Goal: Transaction & Acquisition: Purchase product/service

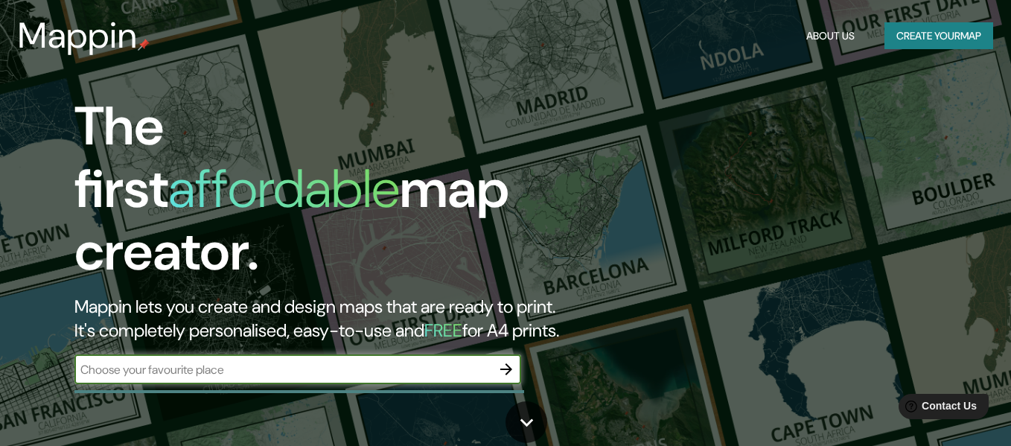
click at [384, 361] on input "text" at bounding box center [282, 369] width 417 height 17
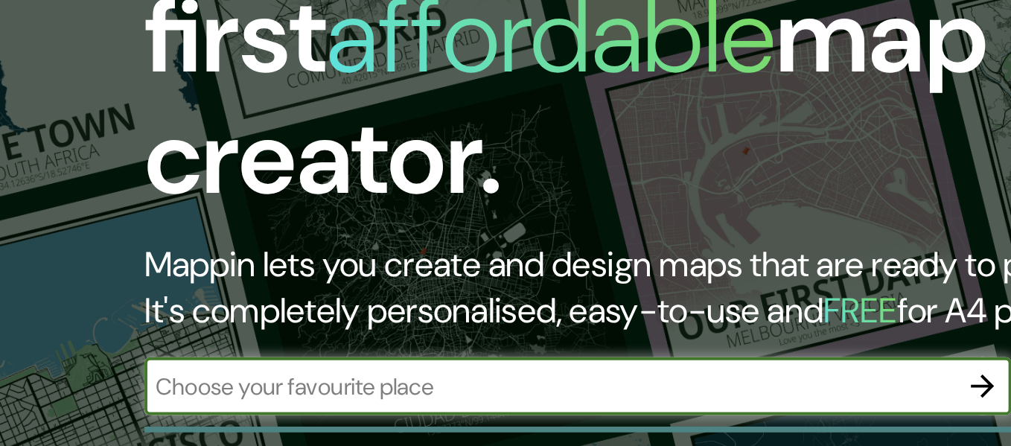
click at [197, 361] on input "text" at bounding box center [282, 369] width 417 height 17
type input "cali"
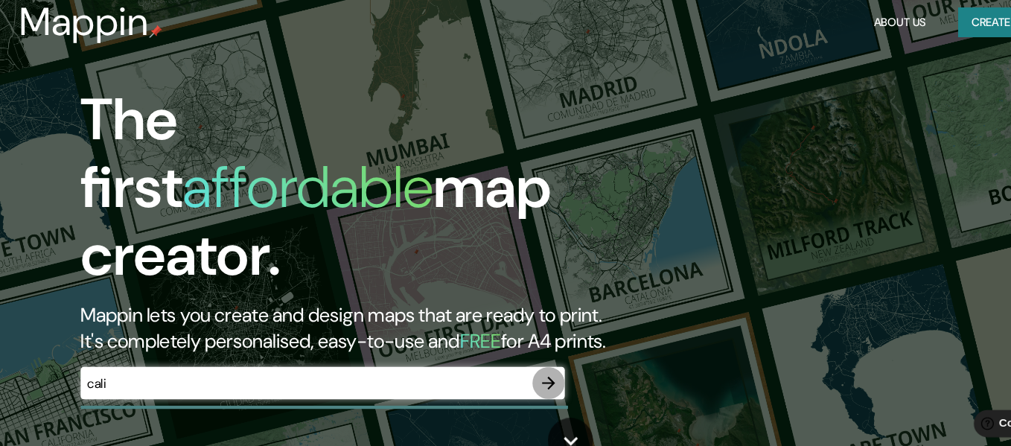
click at [506, 360] on icon "button" at bounding box center [506, 369] width 18 height 18
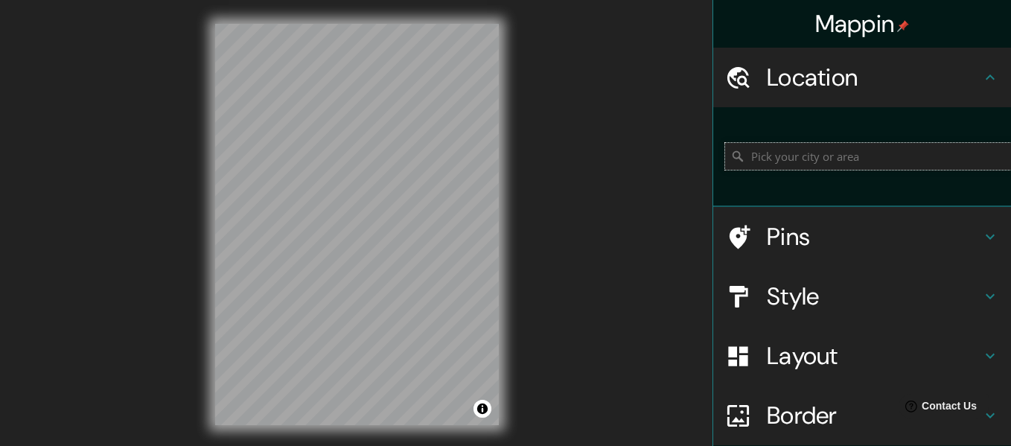
click at [810, 165] on input "Pick your city or area" at bounding box center [868, 156] width 286 height 27
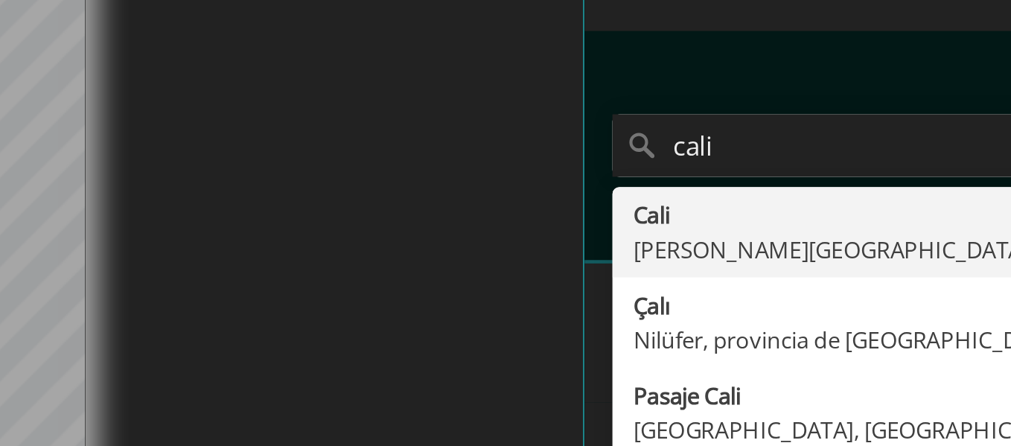
type input "[GEOGRAPHIC_DATA], [PERSON_NAME][GEOGRAPHIC_DATA], [GEOGRAPHIC_DATA]"
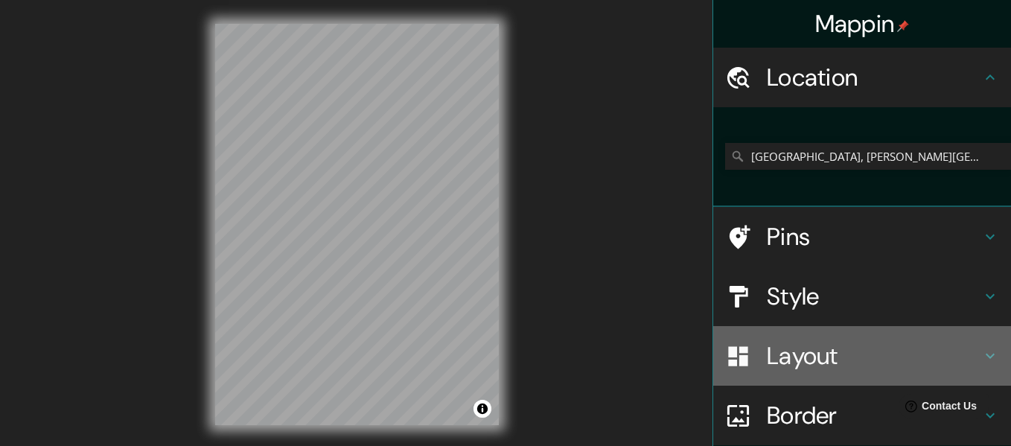
click at [807, 351] on h4 "Layout" at bounding box center [874, 356] width 214 height 30
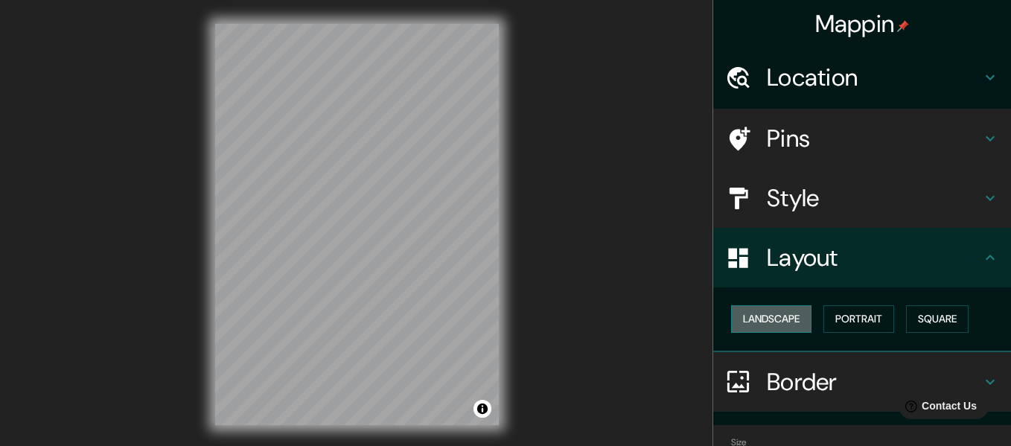
click at [786, 325] on button "Landscape" at bounding box center [771, 319] width 80 height 28
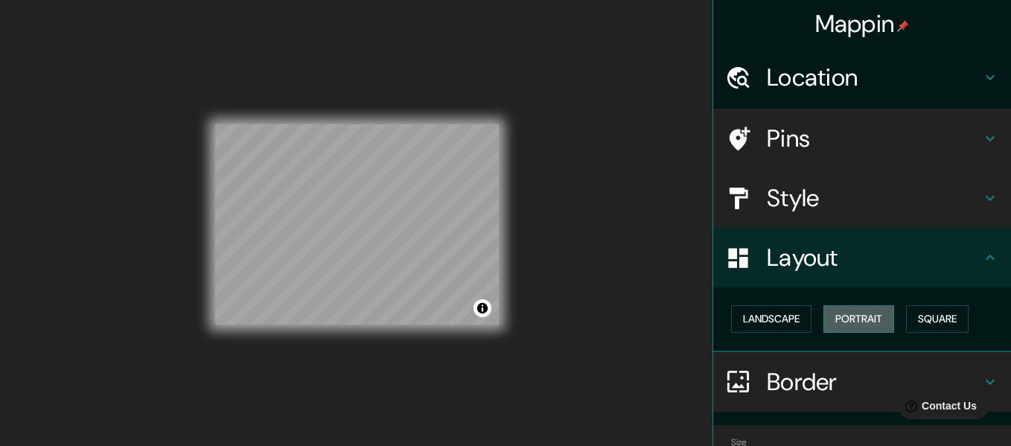
click at [854, 317] on button "Portrait" at bounding box center [859, 319] width 71 height 28
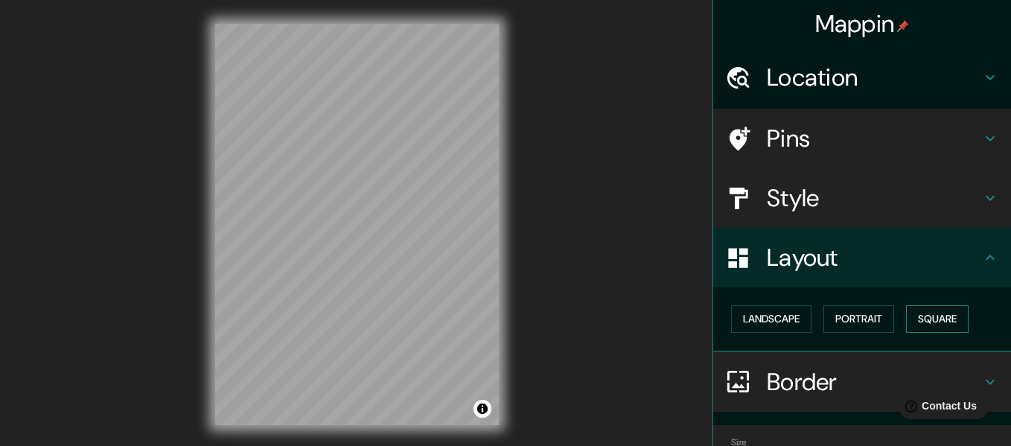
click at [920, 314] on button "Square" at bounding box center [937, 319] width 63 height 28
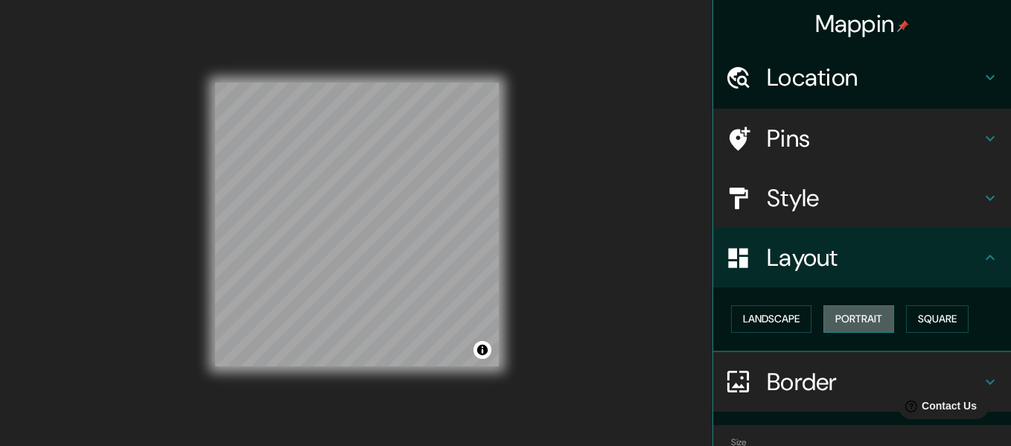
click at [848, 320] on button "Portrait" at bounding box center [859, 319] width 71 height 28
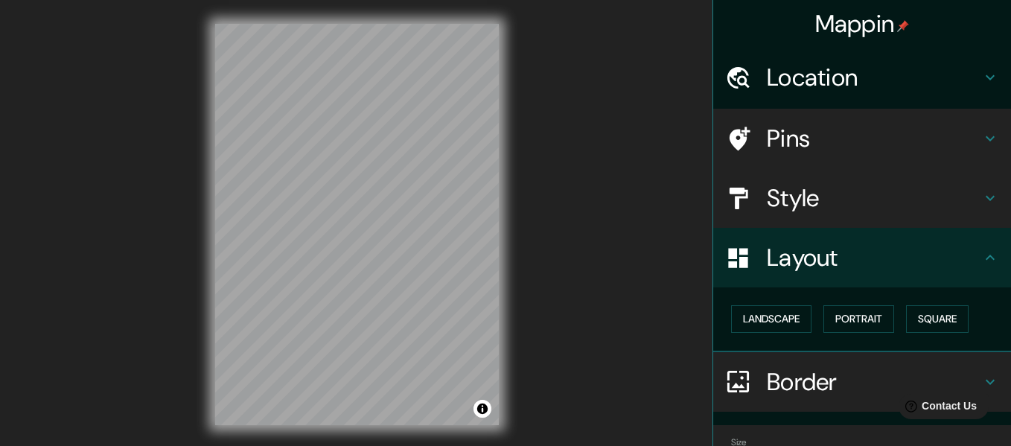
drag, startPoint x: 849, startPoint y: 268, endPoint x: 836, endPoint y: 298, distance: 32.7
click at [836, 298] on ul "Location [GEOGRAPHIC_DATA], [PERSON_NAME][GEOGRAPHIC_DATA], [GEOGRAPHIC_DATA] P…" at bounding box center [862, 292] width 298 height 488
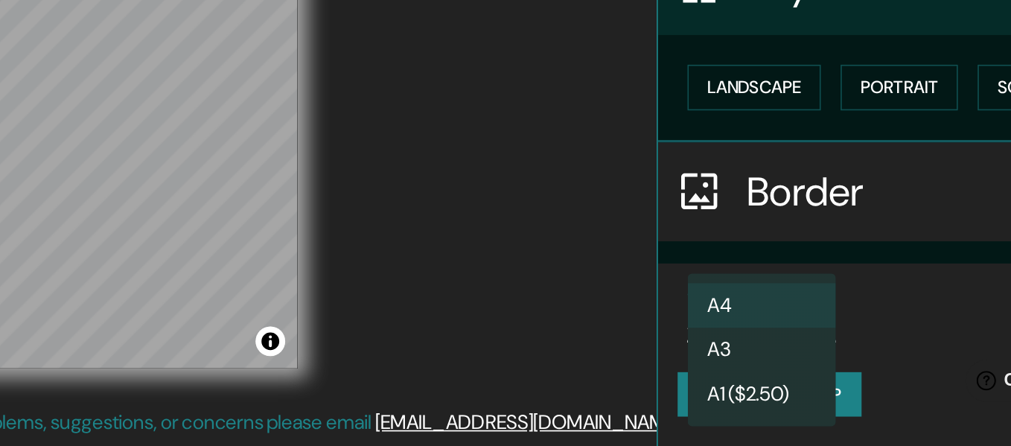
scroll to position [26, 0]
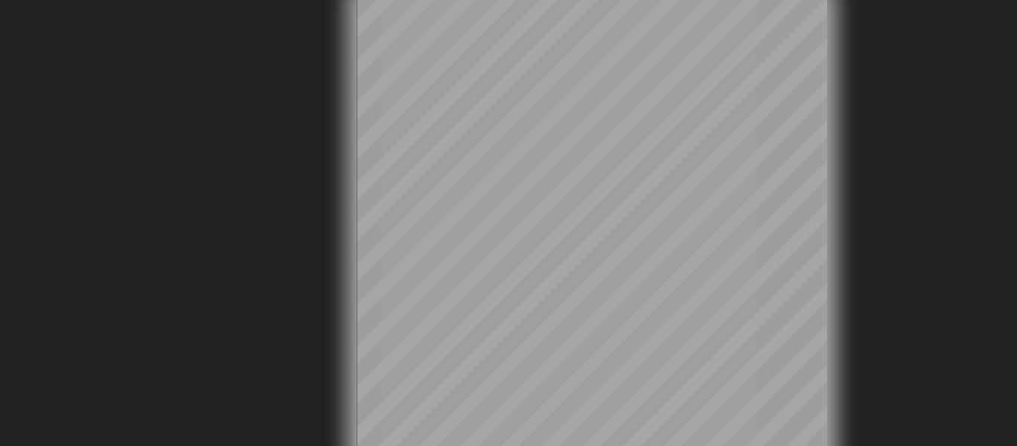
click at [487, 183] on body "Mappin Location [GEOGRAPHIC_DATA], [PERSON_NAME][GEOGRAPHIC_DATA], [GEOGRAPHIC_…" at bounding box center [508, 197] width 1017 height 446
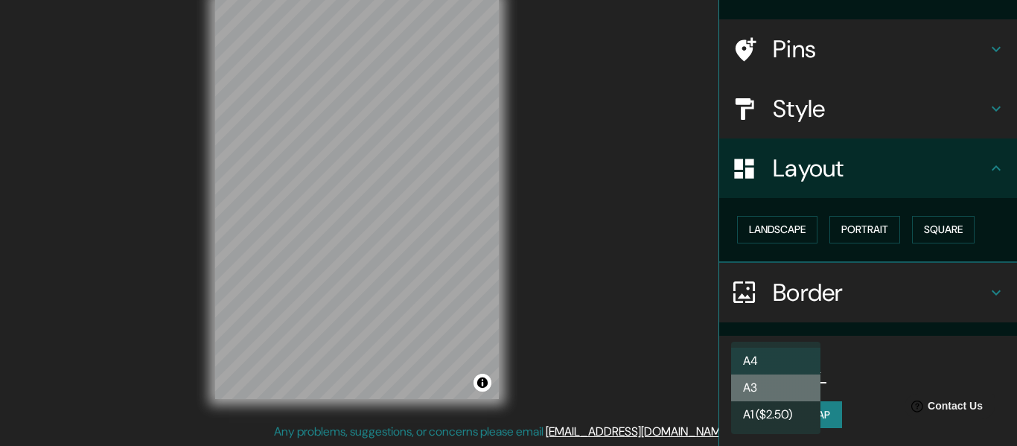
click at [754, 390] on li "A3" at bounding box center [775, 388] width 89 height 27
type input "a4"
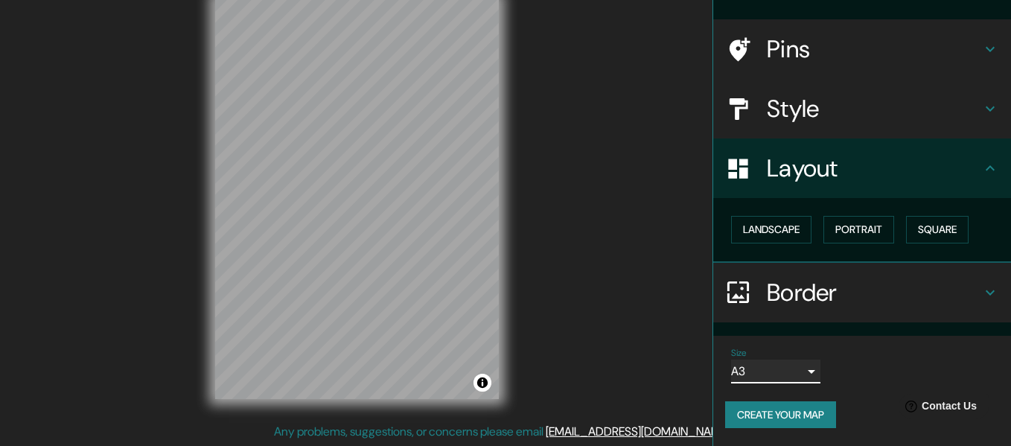
scroll to position [27, 0]
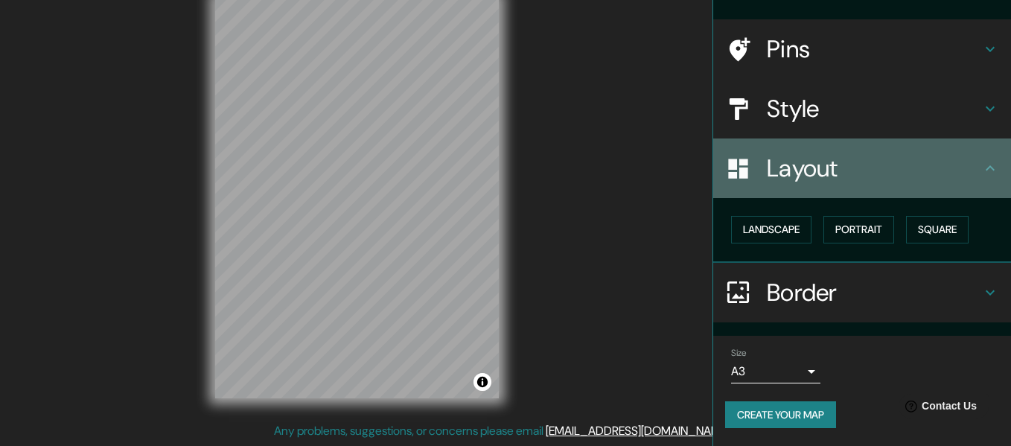
click at [795, 171] on h4 "Layout" at bounding box center [874, 168] width 214 height 30
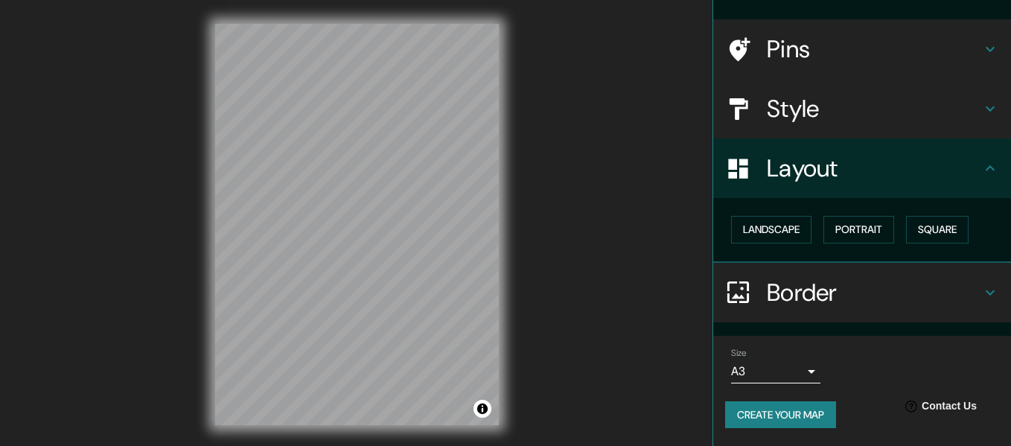
scroll to position [0, 0]
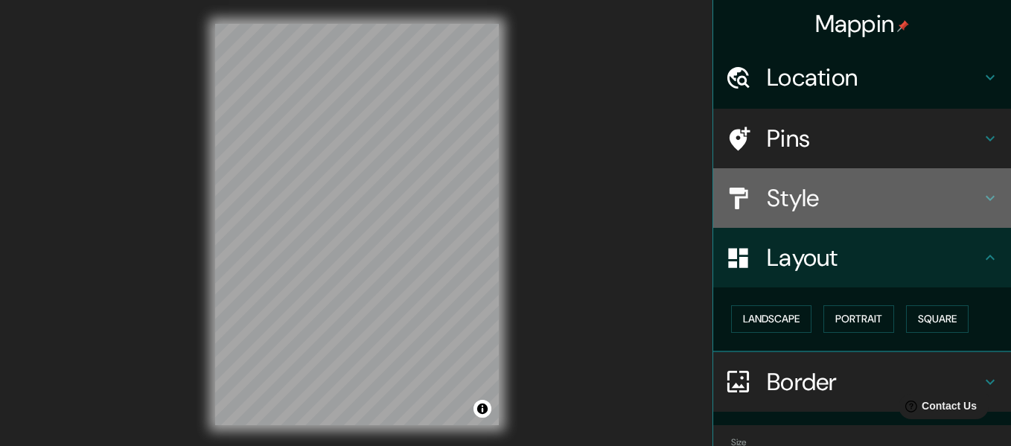
click at [780, 203] on h4 "Style" at bounding box center [874, 198] width 214 height 30
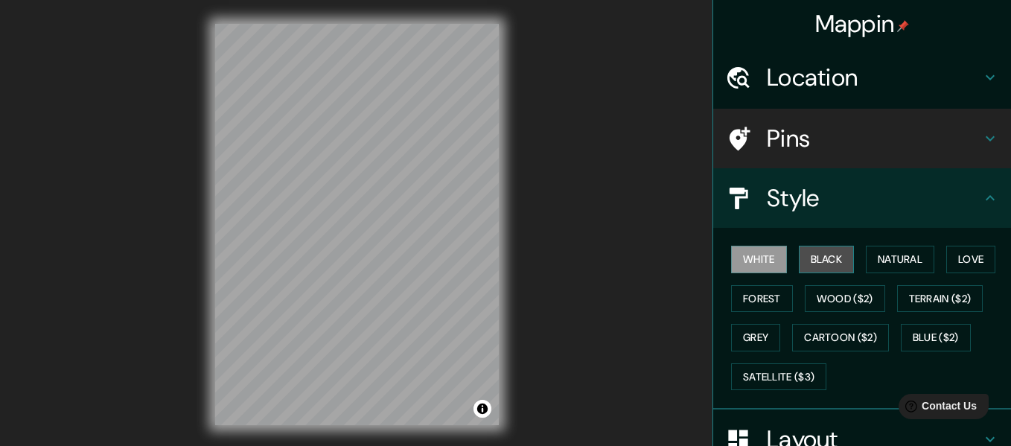
click at [812, 249] on button "Black" at bounding box center [827, 260] width 56 height 28
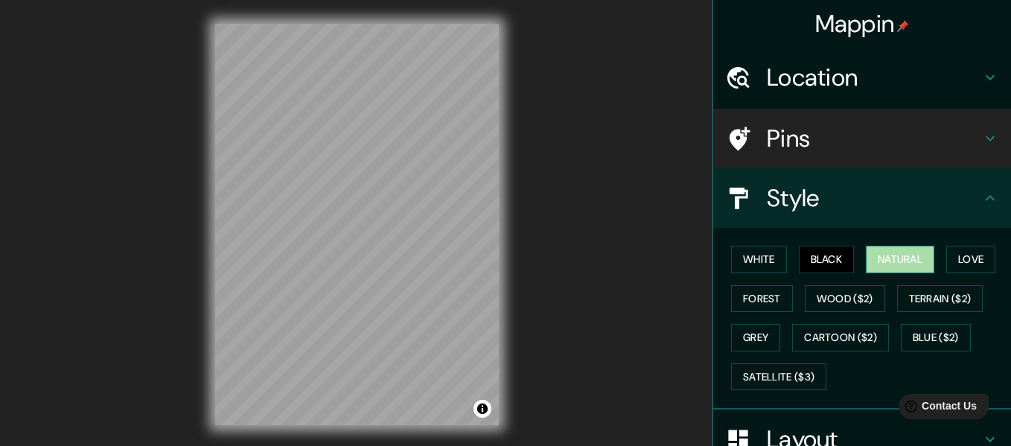
click at [901, 255] on button "Natural" at bounding box center [900, 260] width 69 height 28
click at [956, 255] on button "Love" at bounding box center [971, 260] width 49 height 28
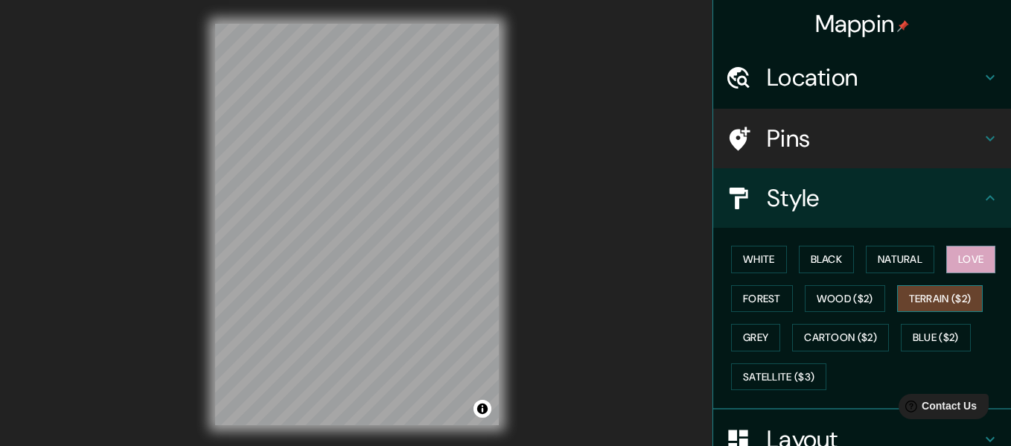
click at [921, 302] on button "Terrain ($2)" at bounding box center [940, 299] width 86 height 28
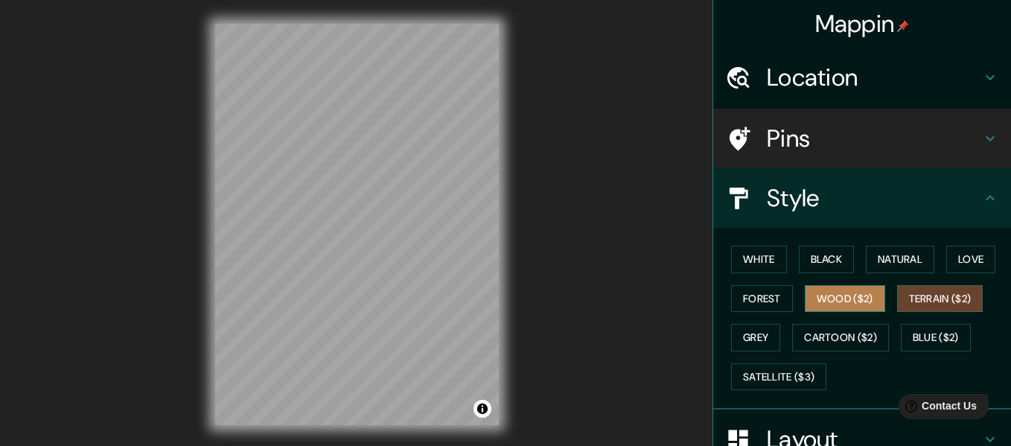
click at [871, 301] on button "Wood ($2)" at bounding box center [845, 299] width 80 height 28
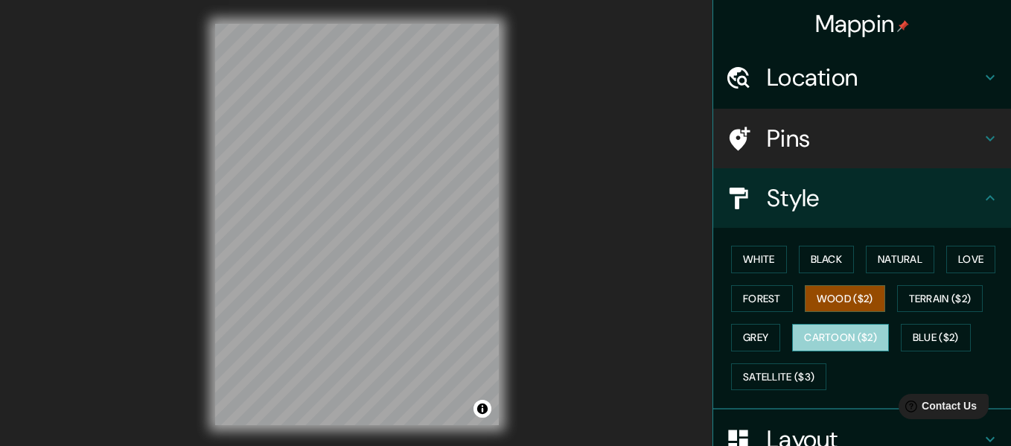
click at [818, 336] on button "Cartoon ($2)" at bounding box center [840, 338] width 97 height 28
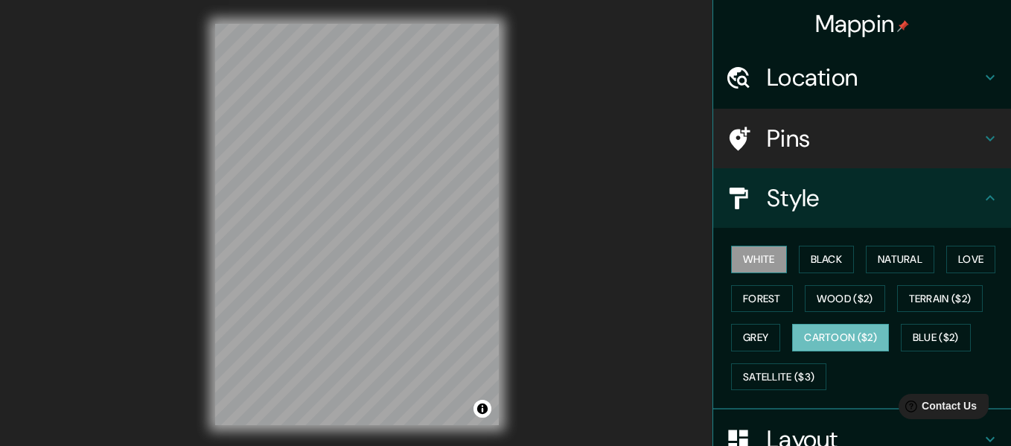
click at [744, 252] on button "White" at bounding box center [759, 260] width 56 height 28
